Goal: Information Seeking & Learning: Learn about a topic

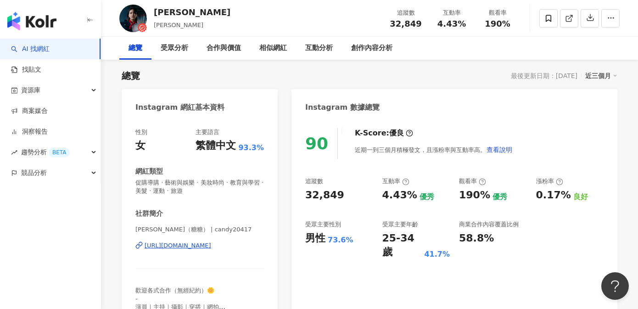
scroll to position [256, 0]
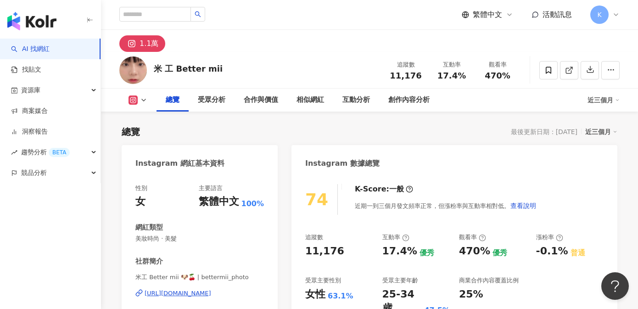
scroll to position [56, 0]
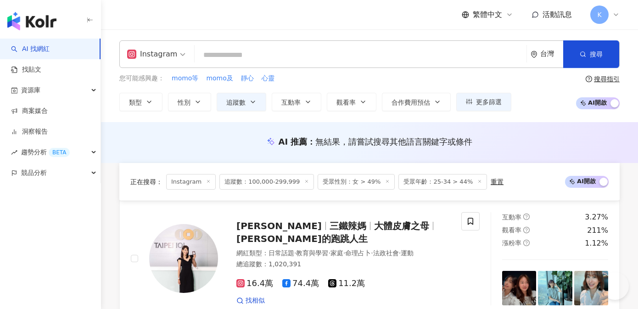
click at [52, 27] on img "button" at bounding box center [31, 21] width 49 height 18
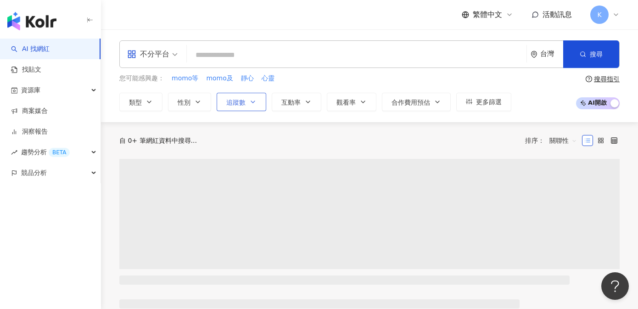
click at [256, 102] on button "追蹤數" at bounding box center [242, 102] width 50 height 18
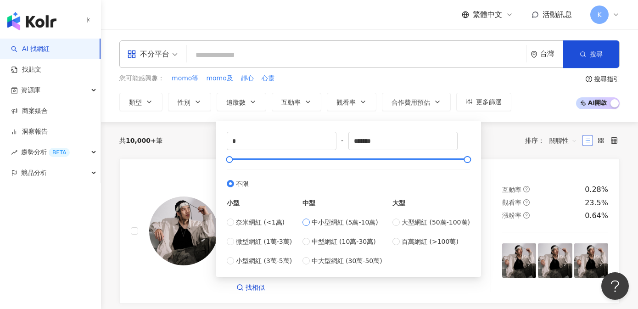
click at [351, 222] on span "中小型網紅 (5萬-10萬)" at bounding box center [345, 222] width 67 height 10
type input "*****"
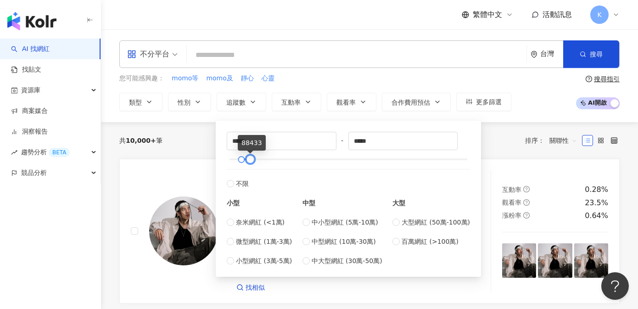
type input "*****"
click at [250, 161] on div at bounding box center [251, 159] width 5 height 5
click at [194, 141] on div "共 10,000+ 筆 排序： 關聯性" at bounding box center [369, 140] width 501 height 15
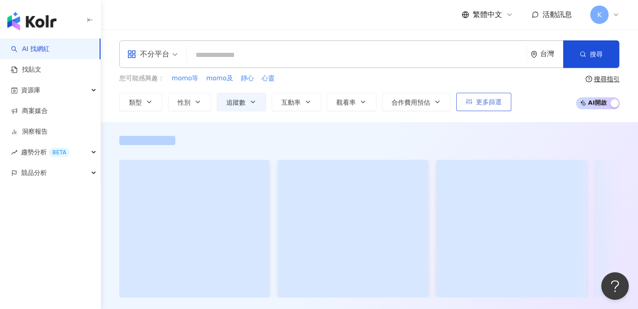
click at [488, 102] on span "更多篩選" at bounding box center [489, 101] width 26 height 7
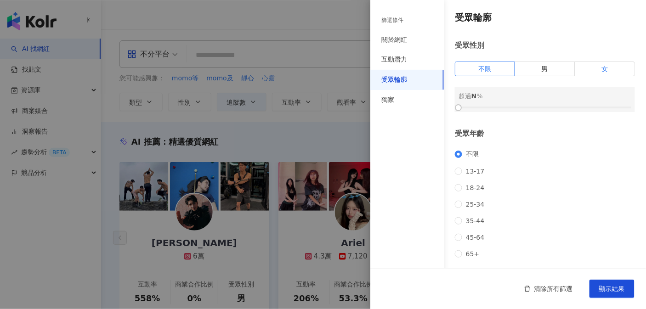
click at [593, 62] on label "女" at bounding box center [605, 69] width 60 height 15
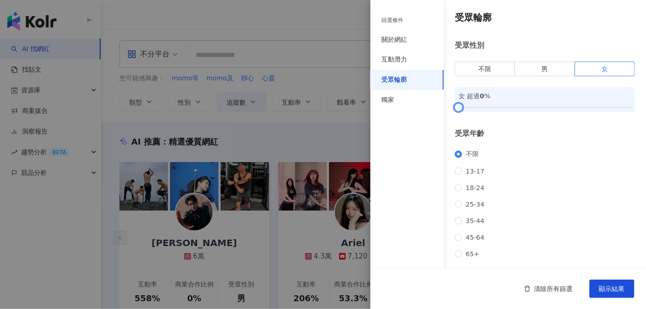
click at [532, 105] on div at bounding box center [544, 108] width 173 height 6
click at [542, 105] on div at bounding box center [544, 108] width 173 height 6
click at [554, 105] on div at bounding box center [544, 108] width 173 height 6
click at [476, 169] on div "不限 13-17 18-24 25-34 35-44 45-64 65+" at bounding box center [545, 203] width 180 height 107
click at [473, 201] on span "25-34" at bounding box center [475, 204] width 26 height 7
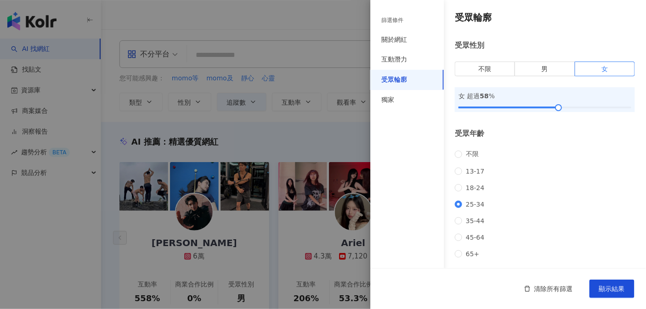
click at [507, 286] on div at bounding box center [544, 289] width 173 height 6
click at [536, 286] on div at bounding box center [544, 289] width 173 height 6
click at [615, 291] on span "顯示結果" at bounding box center [612, 288] width 26 height 7
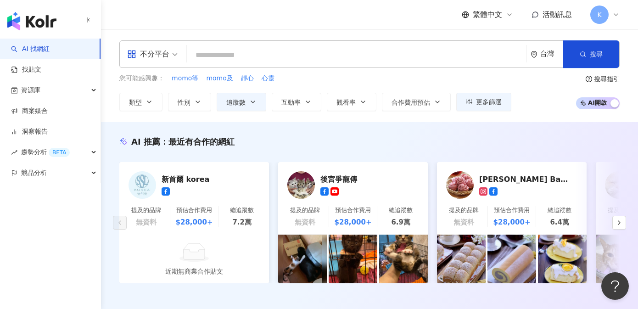
click at [148, 54] on div "不分平台" at bounding box center [148, 54] width 42 height 15
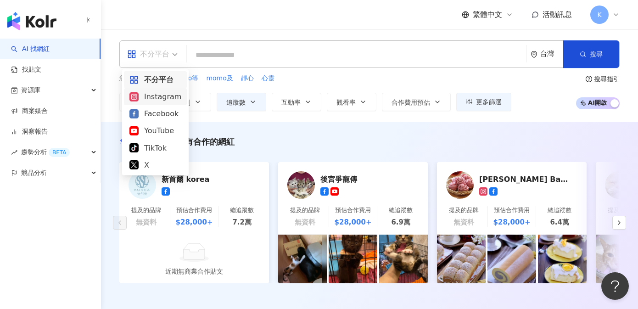
click at [150, 101] on div "Instagram" at bounding box center [156, 96] width 52 height 11
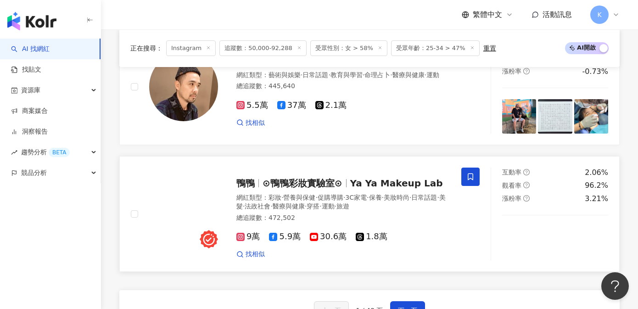
scroll to position [1495, 0]
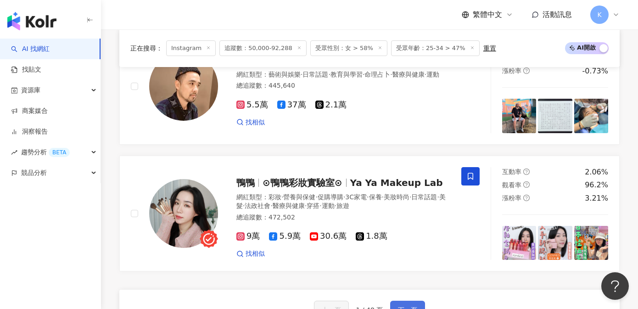
click at [420, 301] on button "下一頁" at bounding box center [407, 310] width 35 height 18
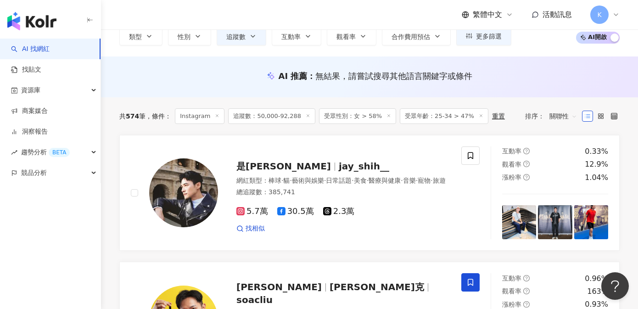
scroll to position [0, 0]
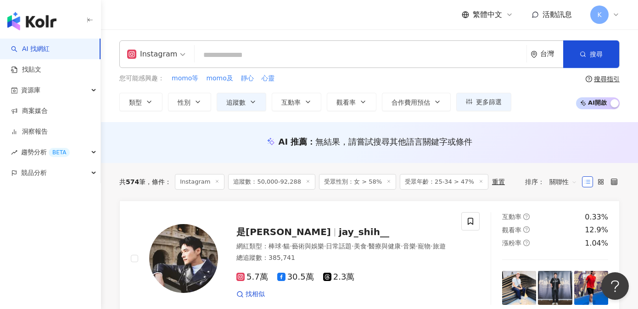
click at [243, 61] on input "search" at bounding box center [360, 54] width 325 height 17
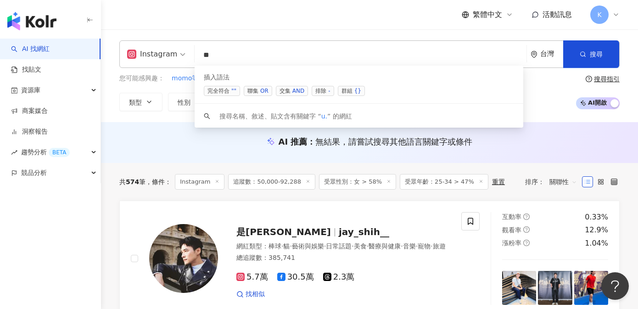
type input "*"
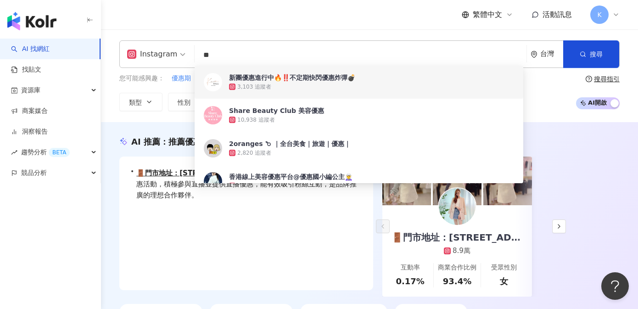
click at [111, 114] on div "Instagram ** 台灣 搜尋 d19af3a7-cfc3-4704-aec5-9f5a56d78d06 60f39946-ecef-48ed-8acd…" at bounding box center [369, 75] width 537 height 93
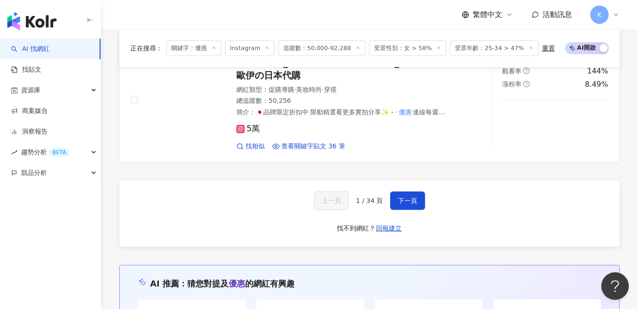
scroll to position [1748, 0]
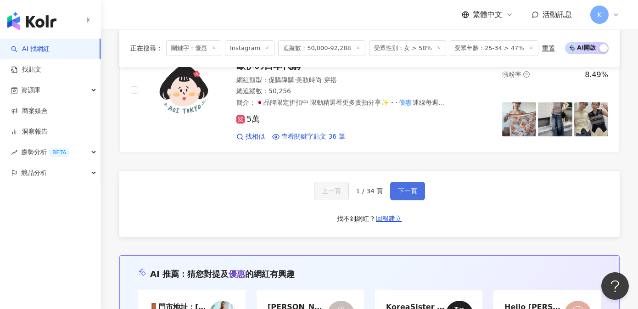
click at [402, 187] on span "下一頁" at bounding box center [407, 190] width 19 height 7
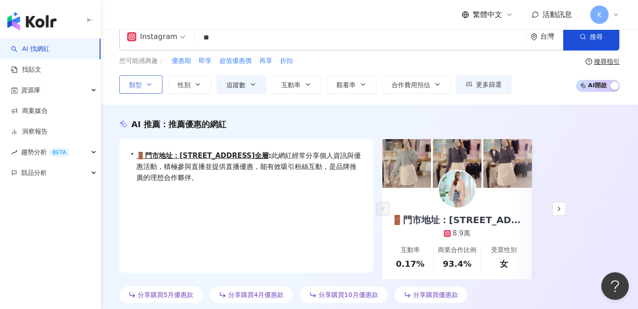
scroll to position [0, 0]
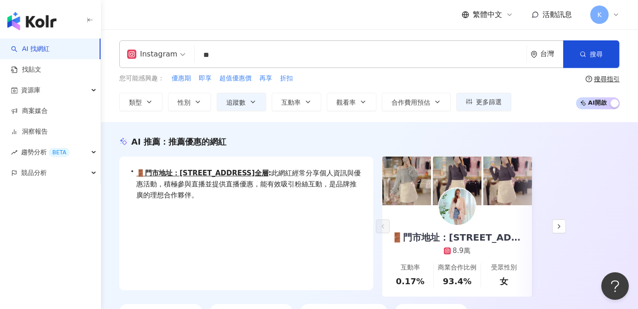
click at [219, 61] on input "**" at bounding box center [360, 54] width 325 height 17
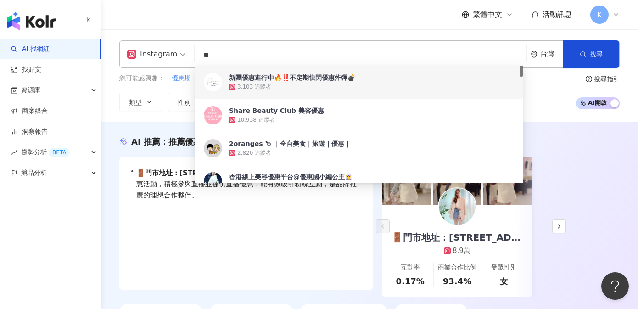
type input "*"
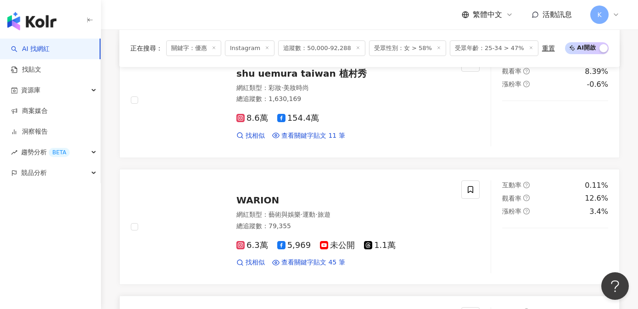
scroll to position [634, 0]
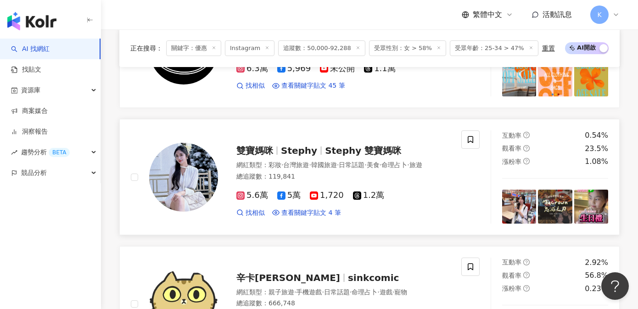
click at [363, 144] on div "雙寶媽咪 Stephy Stephy 雙寶媽咪" at bounding box center [344, 150] width 214 height 13
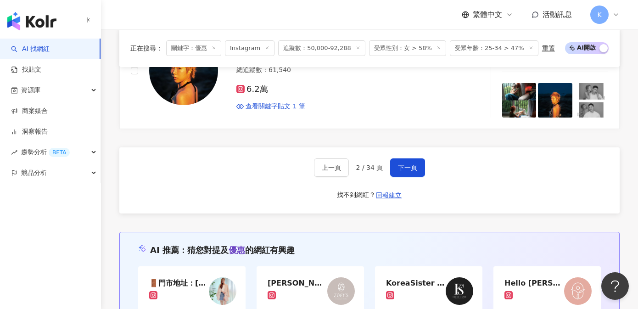
scroll to position [1720, 0]
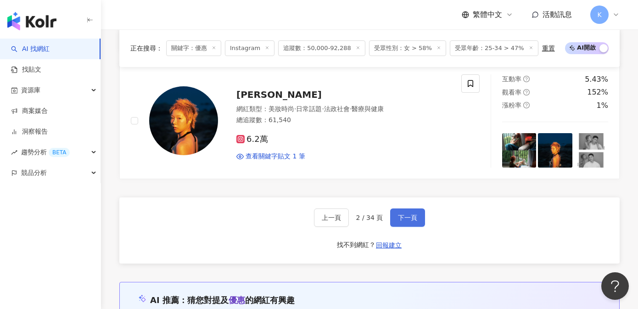
click at [407, 210] on button "下一頁" at bounding box center [407, 218] width 35 height 18
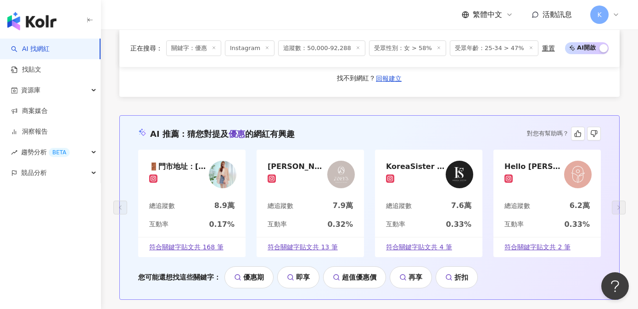
scroll to position [1855, 0]
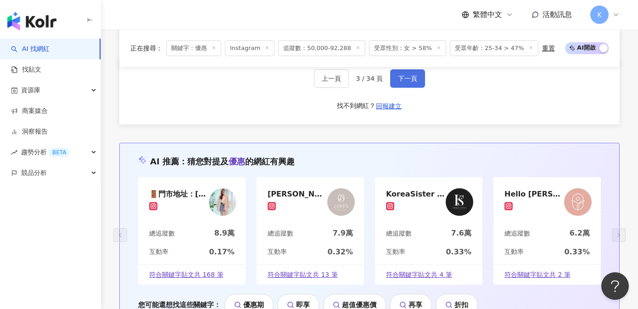
click at [402, 75] on button "下一頁" at bounding box center [407, 78] width 35 height 18
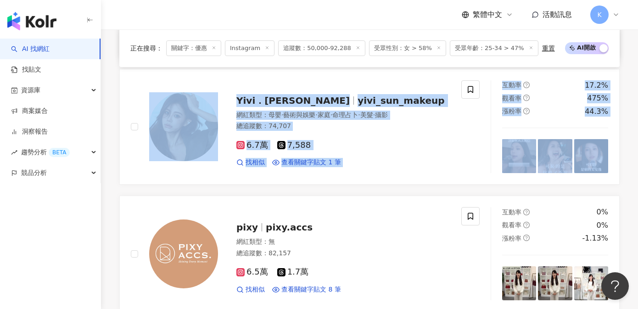
scroll to position [524, 0]
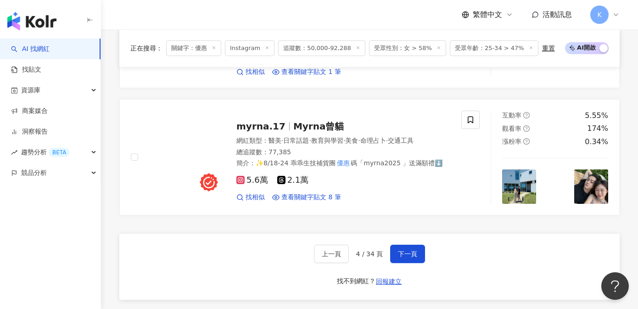
scroll to position [1663, 0]
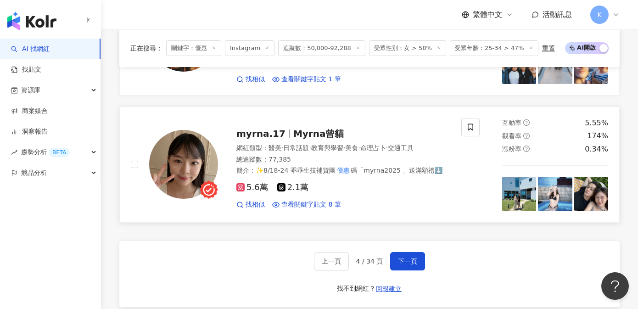
click at [294, 128] on span "Myrna曾貓" at bounding box center [319, 133] width 51 height 11
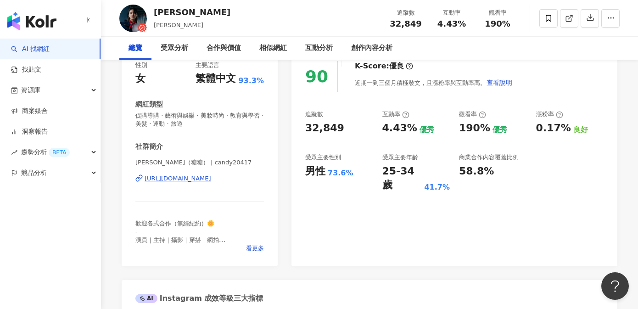
scroll to position [75, 0]
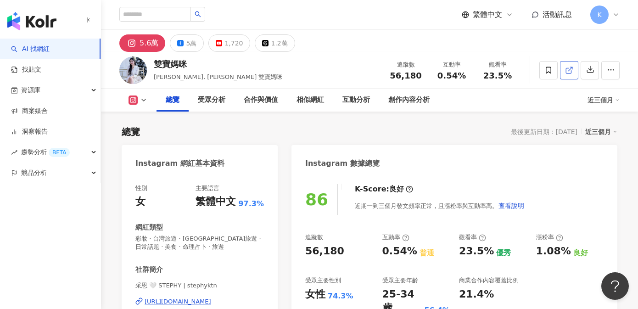
click at [566, 75] on link at bounding box center [569, 70] width 18 height 18
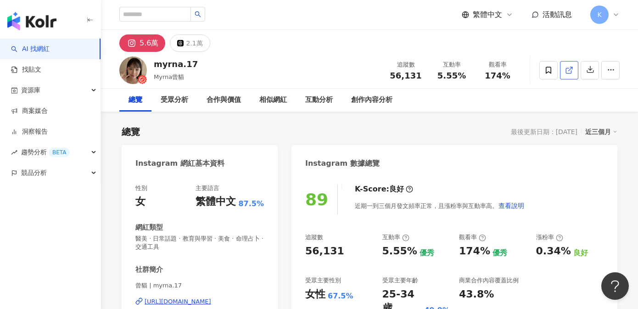
click at [567, 70] on icon at bounding box center [569, 70] width 8 height 8
